Goal: Transaction & Acquisition: Subscribe to service/newsletter

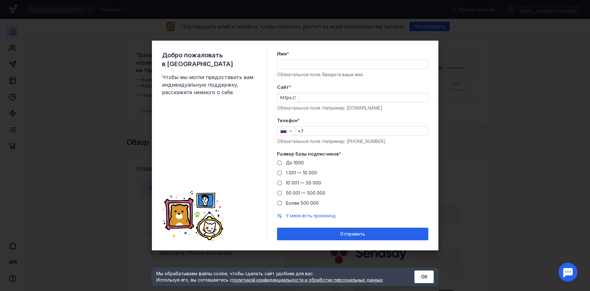
click at [284, 68] on input "Имя *" at bounding box center [352, 64] width 151 height 9
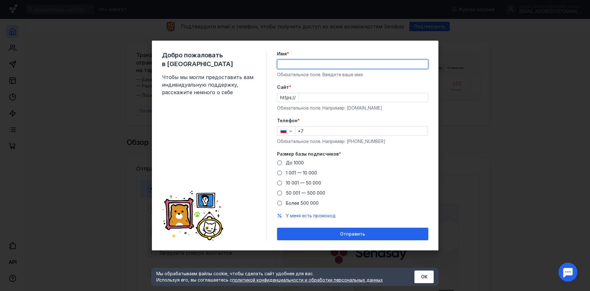
type input "V"
type input "[PERSON_NAME]"
click at [311, 129] on input "+7" at bounding box center [361, 131] width 132 height 9
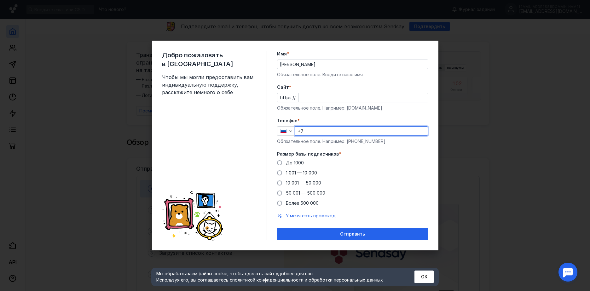
type input "[PHONE_NUMBER]"
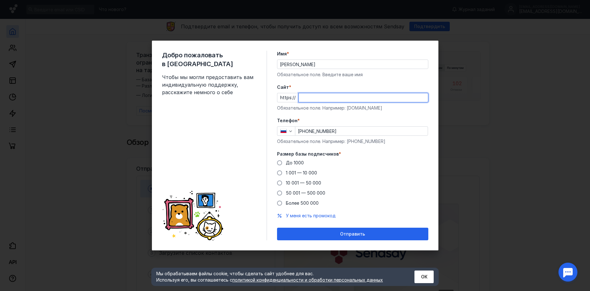
click at [300, 98] on input "Cайт *" at bounding box center [363, 97] width 129 height 9
type input "ы"
click at [314, 100] on input "sinc." at bounding box center [363, 97] width 129 height 9
type input "[DOMAIN_NAME]"
click at [282, 169] on div "До [DATE] 1 001 — 10 000 10 001 — 50 000 50 001 — 500 000 Более 500 000" at bounding box center [352, 183] width 151 height 47
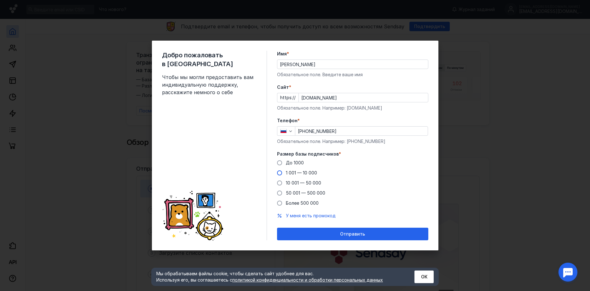
click at [281, 174] on span at bounding box center [279, 173] width 5 height 5
click at [0, 0] on input "1 001 — 10 000" at bounding box center [0, 0] width 0 height 0
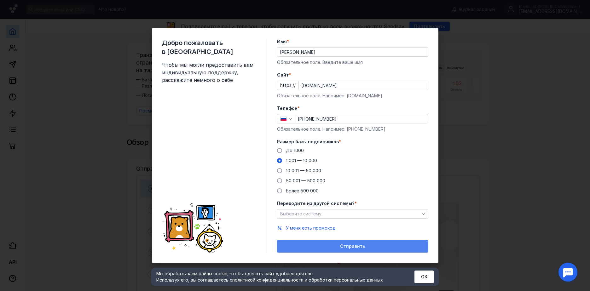
click at [332, 245] on div "Отправить" at bounding box center [352, 246] width 145 height 5
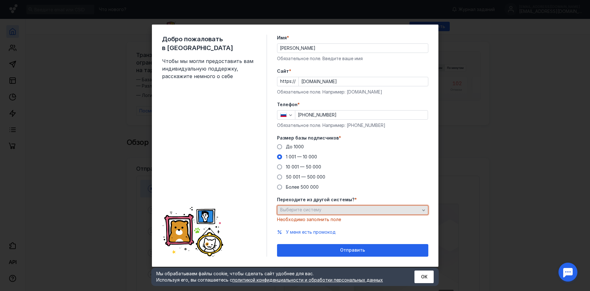
click at [313, 212] on span "Выберите систему" at bounding box center [300, 209] width 41 height 5
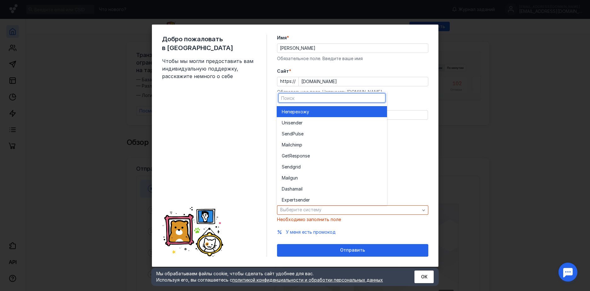
click at [305, 114] on span "перехожу" at bounding box center [299, 112] width 22 height 6
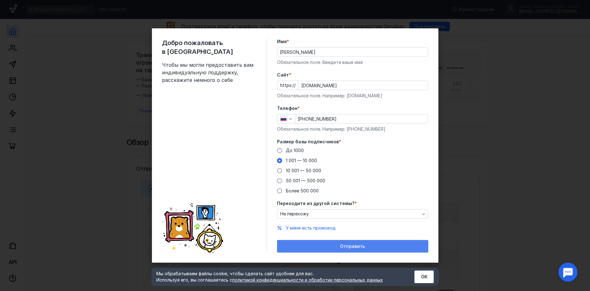
click at [317, 249] on div "Отправить" at bounding box center [352, 246] width 145 height 5
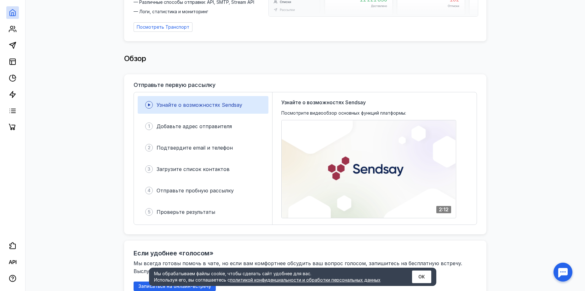
scroll to position [95, 0]
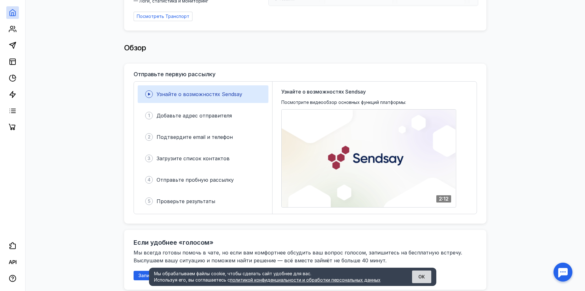
click at [423, 277] on button "ОК" at bounding box center [421, 277] width 19 height 13
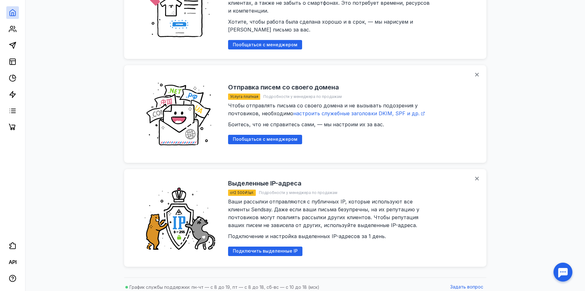
scroll to position [761, 0]
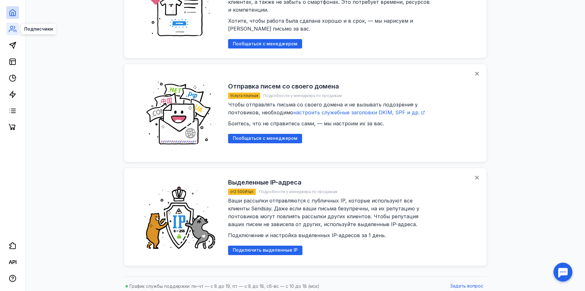
click at [15, 29] on icon at bounding box center [13, 29] width 8 height 8
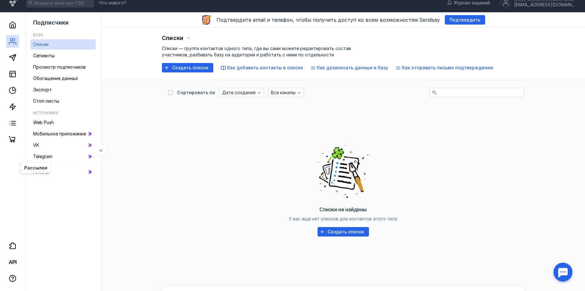
scroll to position [129, 0]
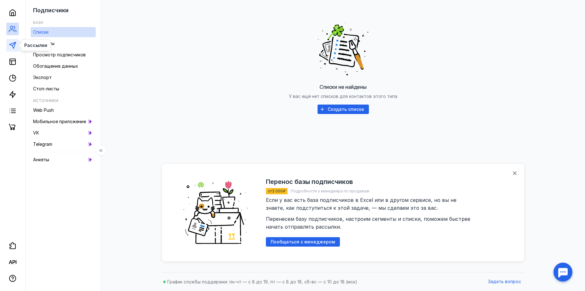
click at [14, 47] on polygon at bounding box center [12, 45] width 6 height 6
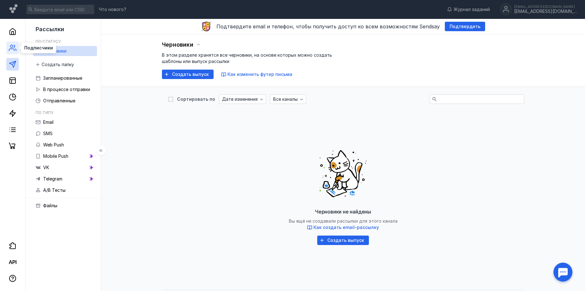
click at [12, 46] on icon at bounding box center [13, 48] width 8 height 8
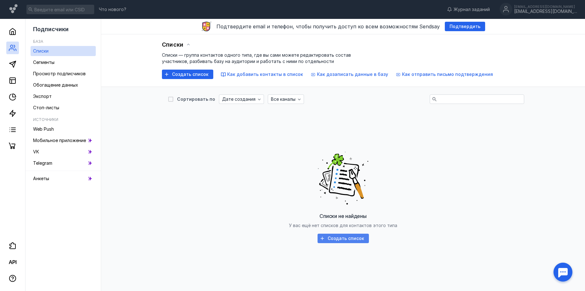
click at [332, 240] on span "Создать список" at bounding box center [346, 238] width 37 height 5
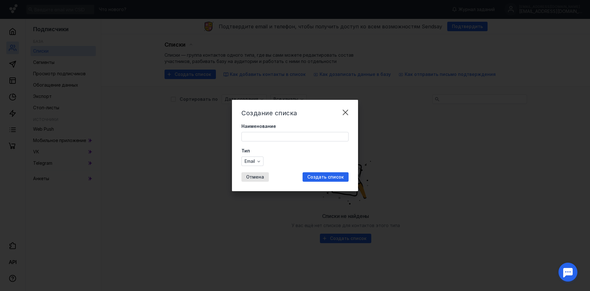
click at [250, 139] on input "Наименование" at bounding box center [295, 136] width 107 height 9
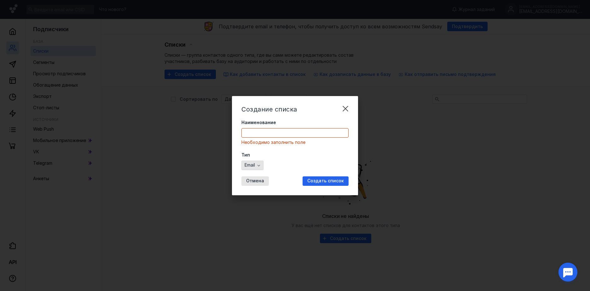
click at [247, 161] on div "Email" at bounding box center [252, 165] width 22 height 9
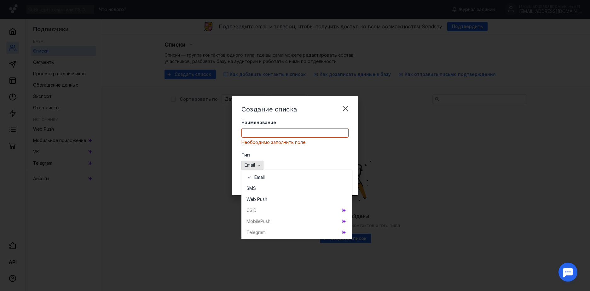
click at [254, 167] on span "Email" at bounding box center [250, 165] width 10 height 5
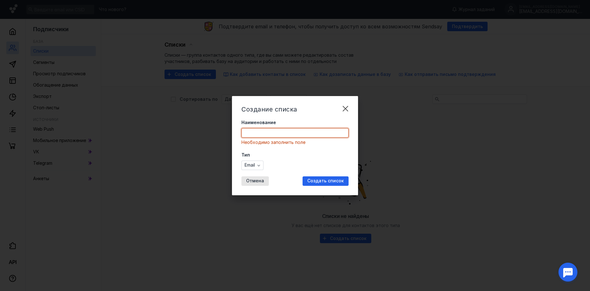
click at [253, 131] on input "Наименование" at bounding box center [295, 133] width 107 height 9
type input "V"
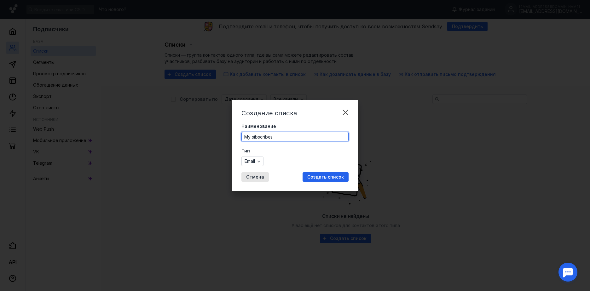
click at [255, 137] on input "My sibscribes" at bounding box center [295, 136] width 107 height 9
type input "My subscribes"
click at [256, 160] on div "Email" at bounding box center [250, 161] width 14 height 5
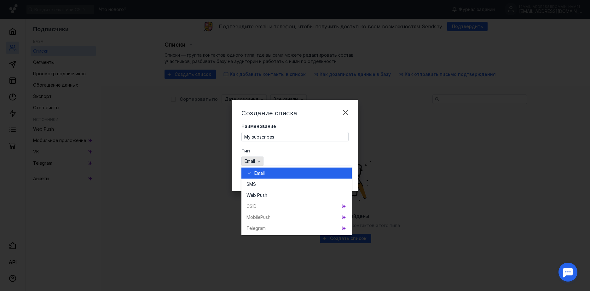
click at [256, 160] on div "Email" at bounding box center [250, 161] width 14 height 5
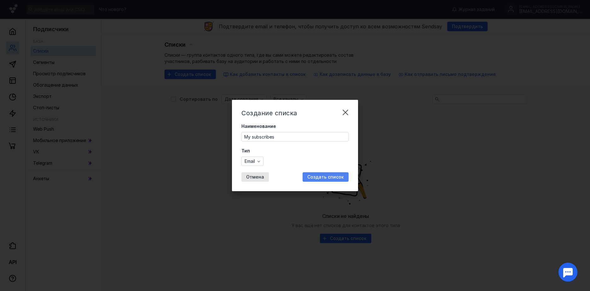
click at [333, 176] on span "Создать список" at bounding box center [325, 177] width 37 height 5
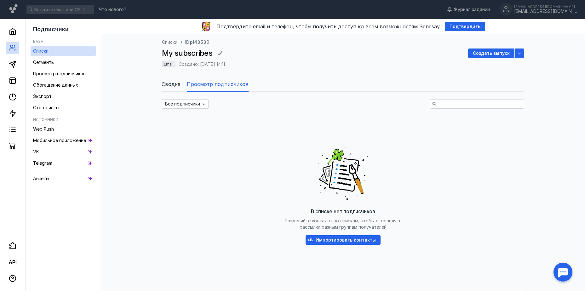
click at [174, 84] on span "Сводка" at bounding box center [171, 84] width 19 height 8
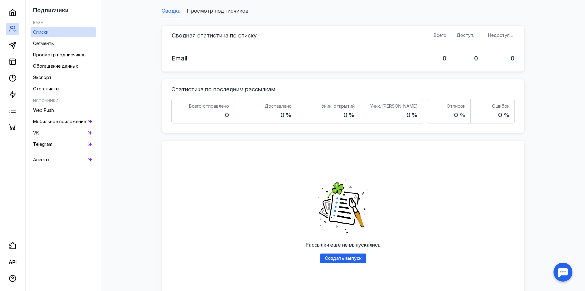
scroll to position [63, 0]
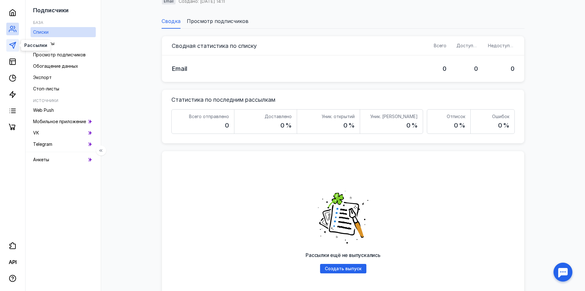
click at [13, 45] on line at bounding box center [13, 43] width 3 height 3
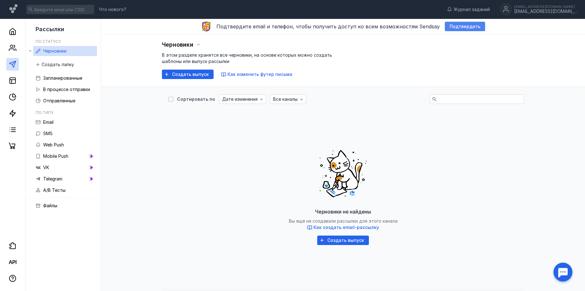
click at [450, 24] on span "Подтвердить" at bounding box center [465, 26] width 31 height 5
click at [10, 32] on icon at bounding box center [13, 31] width 6 height 6
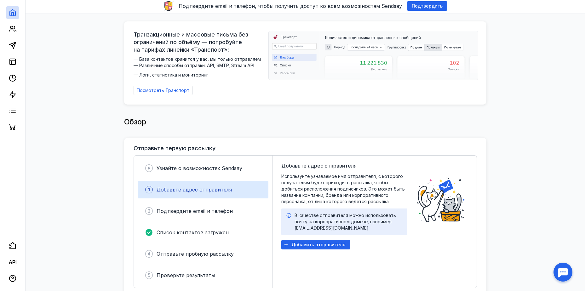
scroll to position [32, 0]
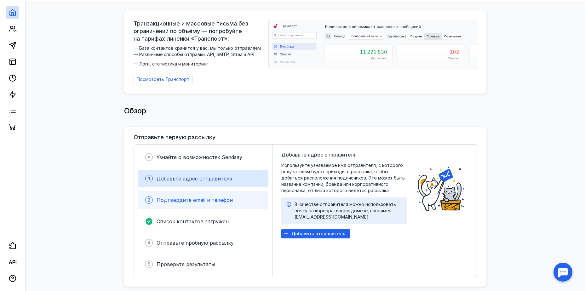
click at [154, 199] on div "2 Подтвердите email и телефон" at bounding box center [203, 200] width 131 height 18
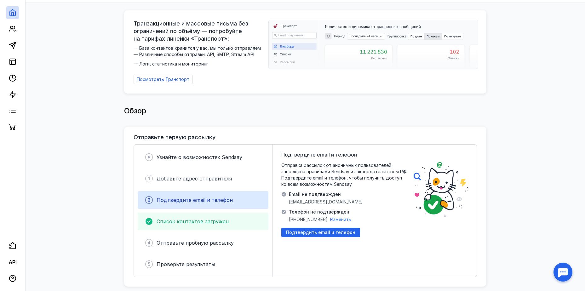
click at [158, 218] on span "Список контактов загружен" at bounding box center [193, 221] width 72 height 6
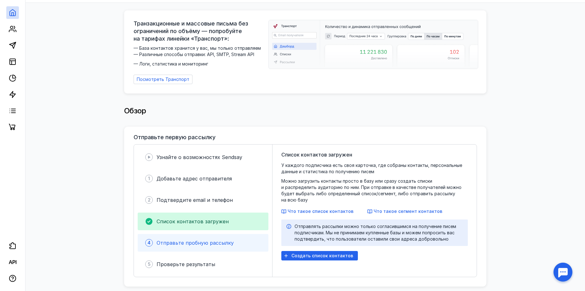
click at [174, 241] on span "Отправьте пробную рассылку" at bounding box center [195, 243] width 77 height 6
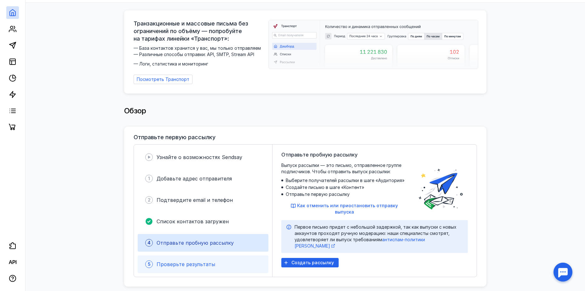
click at [176, 261] on span "Проверьте результаты" at bounding box center [186, 264] width 59 height 6
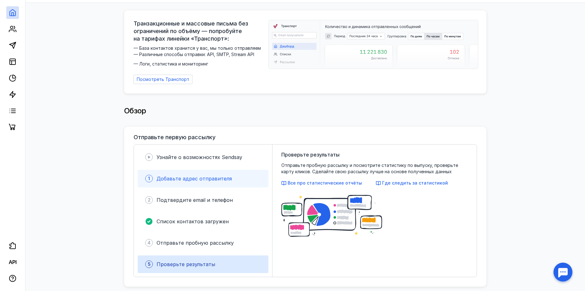
click at [156, 174] on div "1 Добавьте адрес отправителя" at bounding box center [203, 179] width 131 height 18
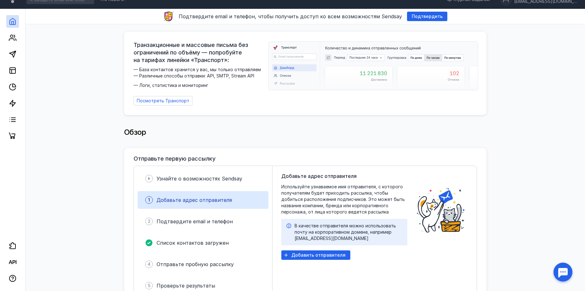
scroll to position [0, 0]
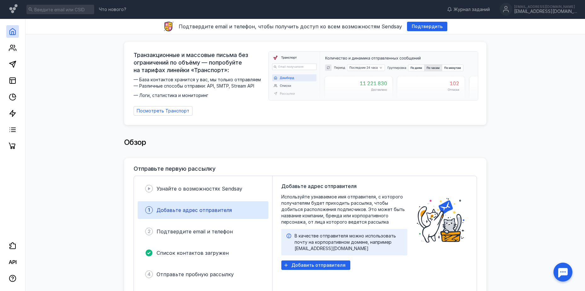
click at [281, 54] on img at bounding box center [373, 76] width 209 height 49
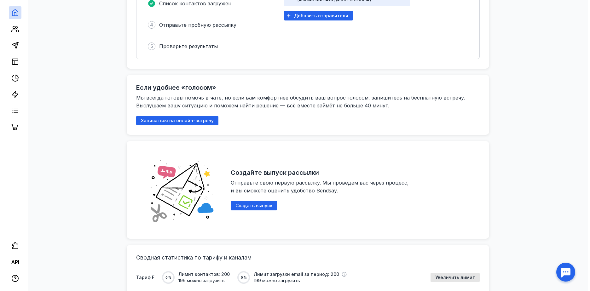
scroll to position [252, 0]
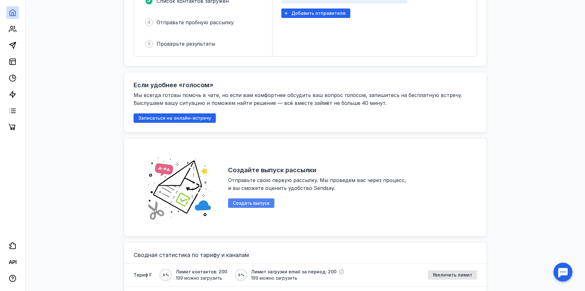
click at [252, 201] on span "Создать выпуск" at bounding box center [251, 203] width 37 height 5
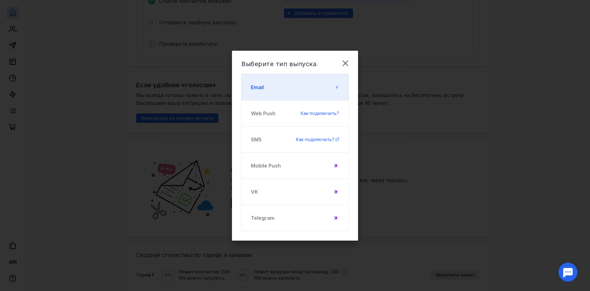
click at [314, 93] on button "Email" at bounding box center [294, 87] width 107 height 26
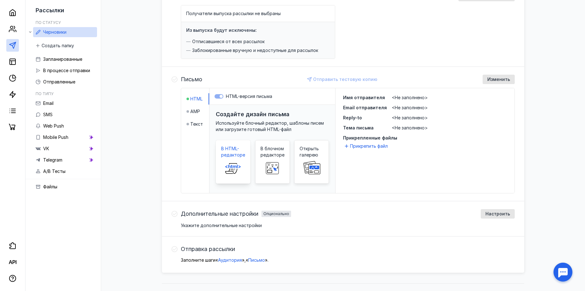
scroll to position [95, 0]
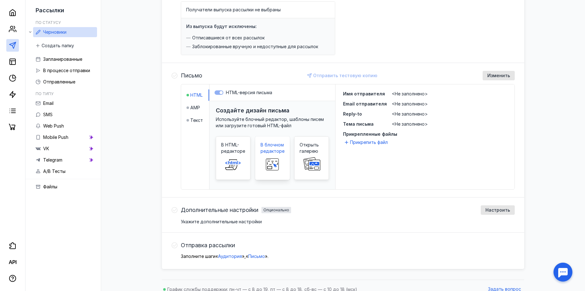
click at [276, 161] on rect at bounding box center [272, 165] width 13 height 12
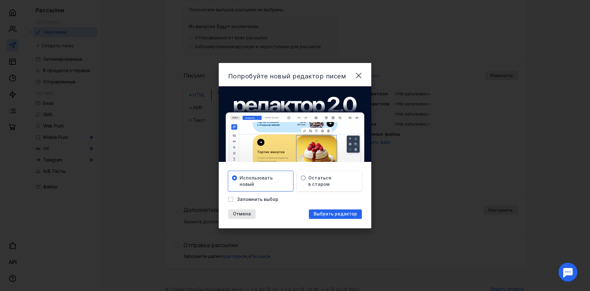
click at [235, 200] on label "Запомнить выбор" at bounding box center [253, 199] width 50 height 6
click at [232, 200] on input "Запомнить выбор" at bounding box center [230, 198] width 4 height 4
checkbox input "true"
click at [333, 216] on span "Выбрать редактор" at bounding box center [336, 214] width 44 height 5
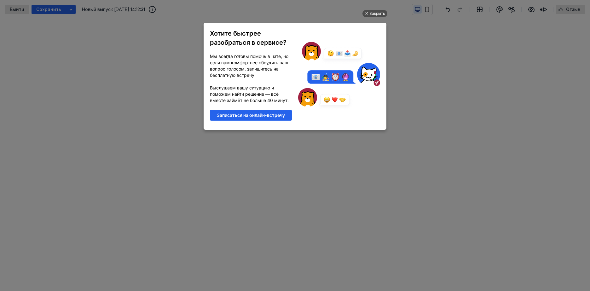
click at [212, 29] on p "Хотите быстрее разобраться в сервисе?" at bounding box center [251, 38] width 82 height 18
click at [372, 12] on div "Закрыть" at bounding box center [377, 13] width 16 height 7
